Goal: Task Accomplishment & Management: Manage account settings

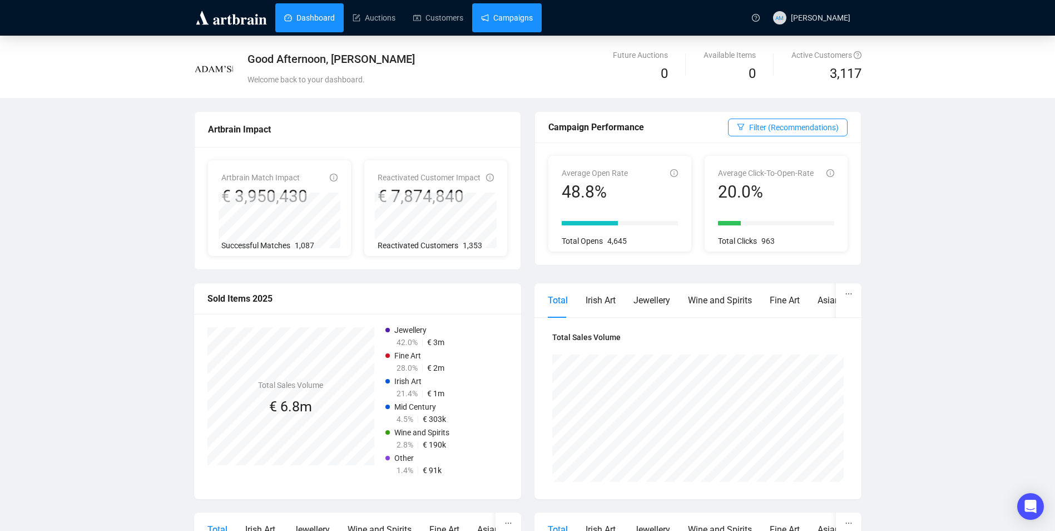
click at [501, 22] on link "Campaigns" at bounding box center [507, 17] width 52 height 29
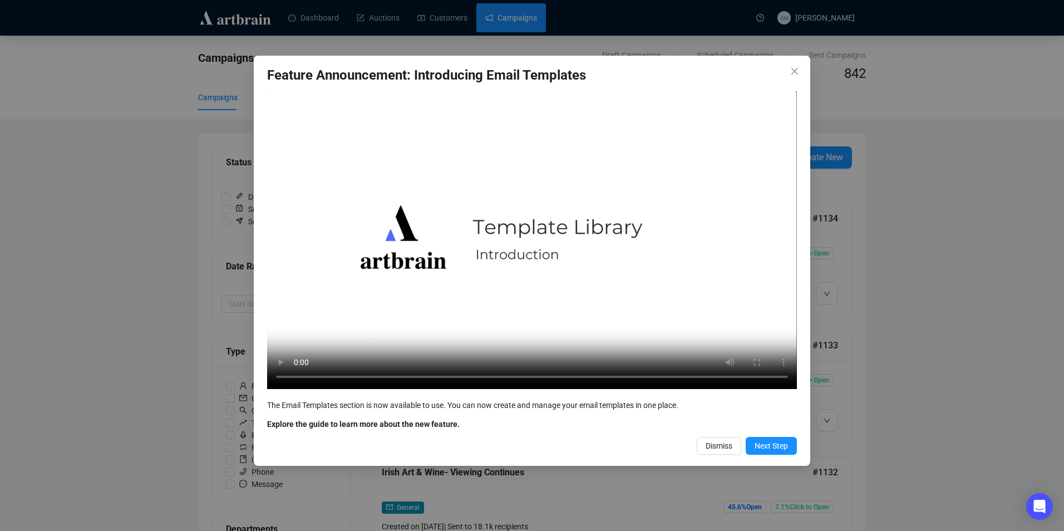
click at [528, 452] on button "Dismiss" at bounding box center [718, 446] width 45 height 18
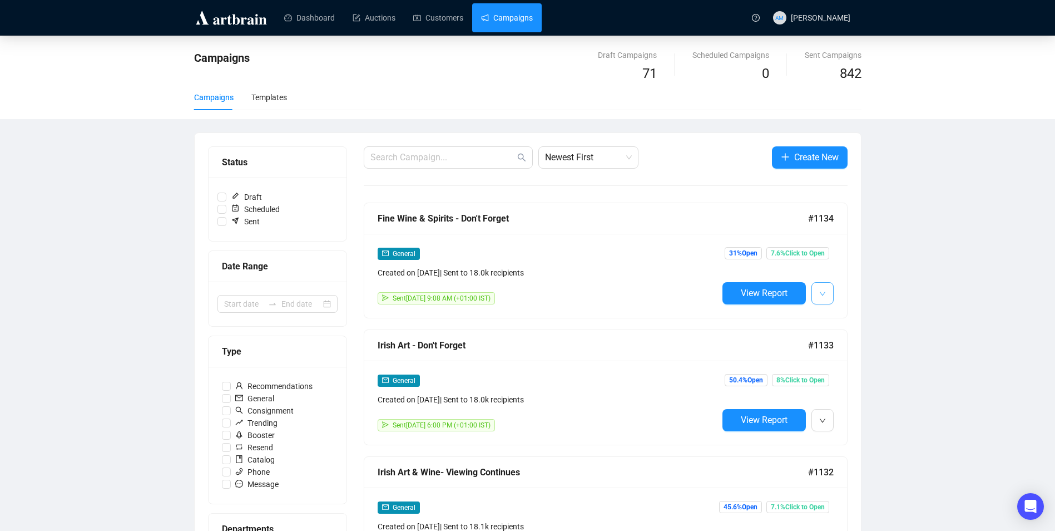
click at [528, 291] on button "button" at bounding box center [823, 293] width 22 height 22
click at [528, 311] on span "Edit" at bounding box center [877, 317] width 87 height 12
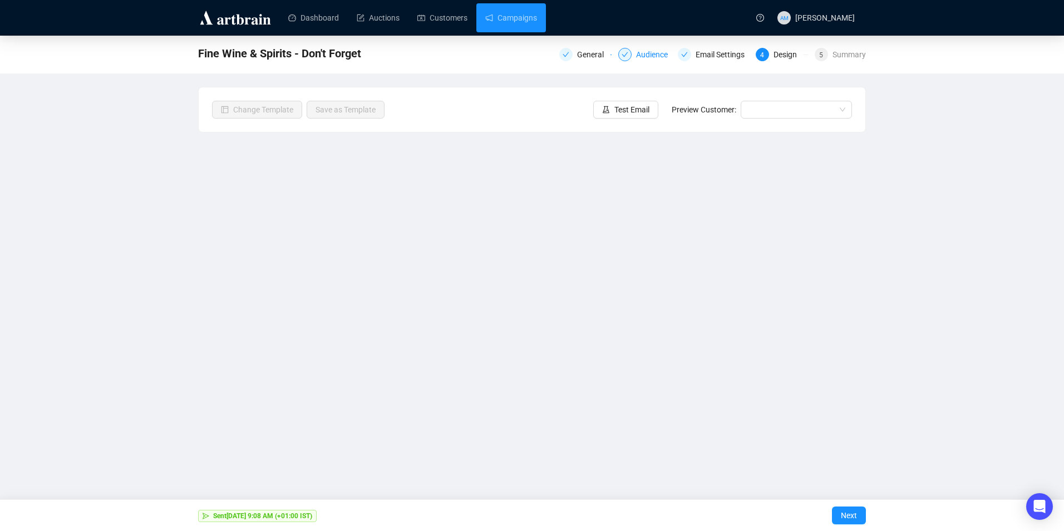
click at [528, 53] on div "Audience" at bounding box center [655, 54] width 38 height 13
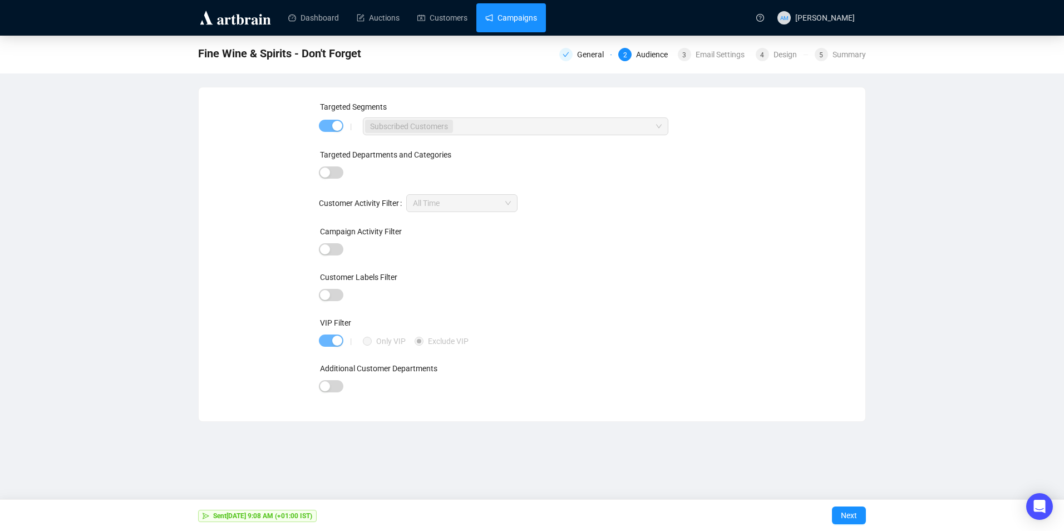
click at [496, 23] on link "Campaigns" at bounding box center [511, 17] width 52 height 29
